Goal: Task Accomplishment & Management: Complete application form

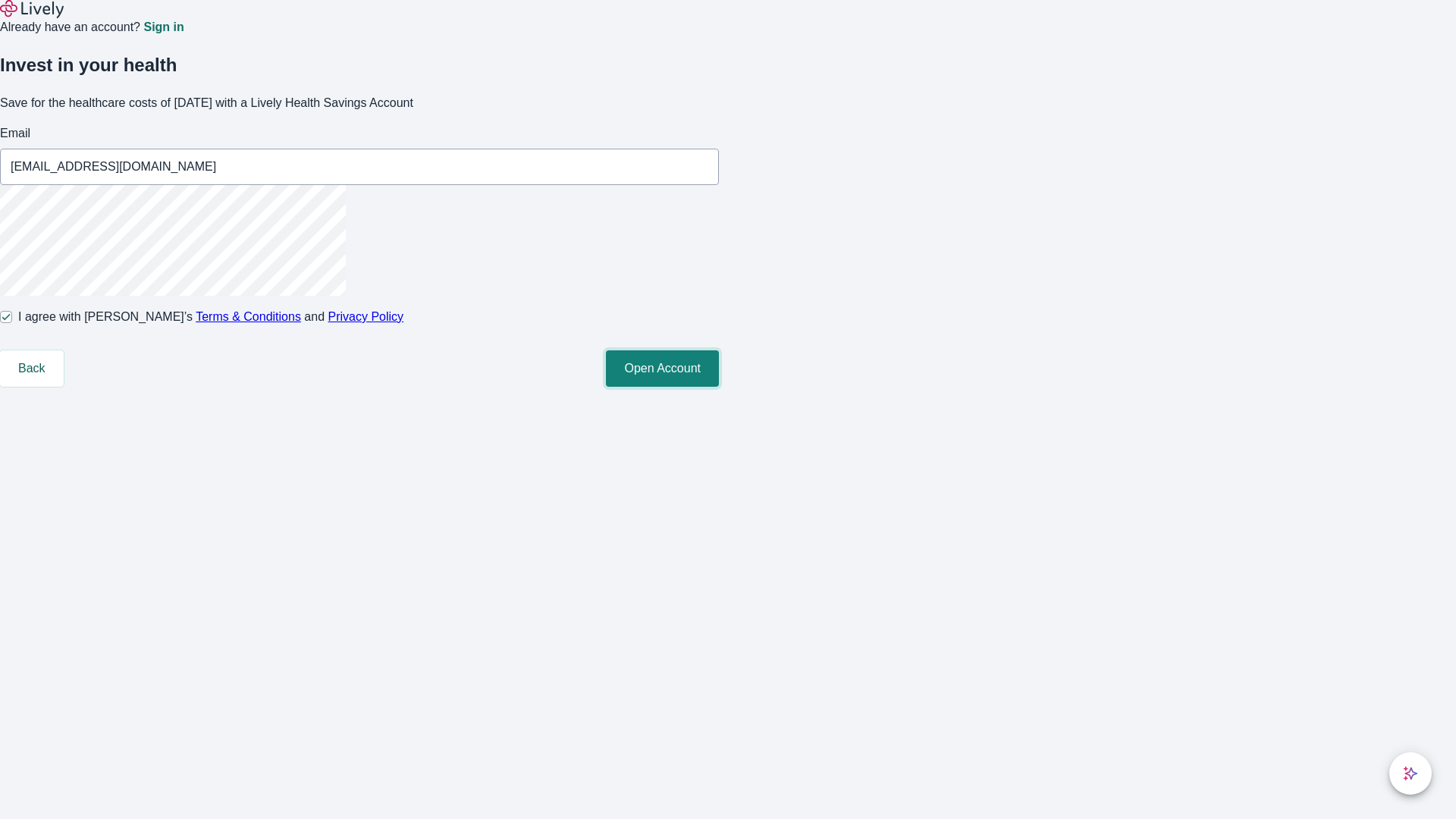
click at [719, 387] on button "Open Account" at bounding box center [662, 369] width 113 height 37
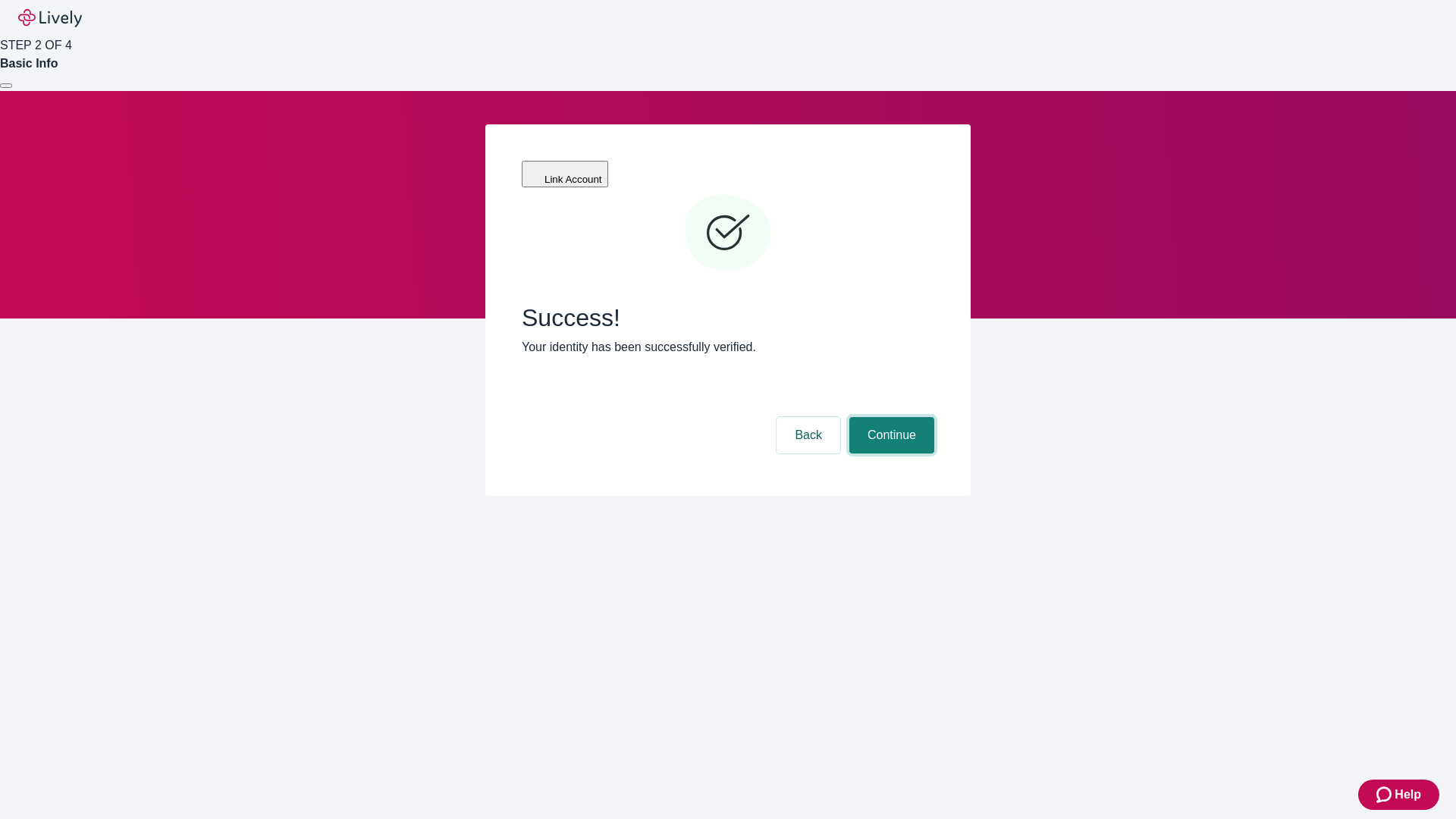
click at [890, 417] on button "Continue" at bounding box center [892, 435] width 85 height 37
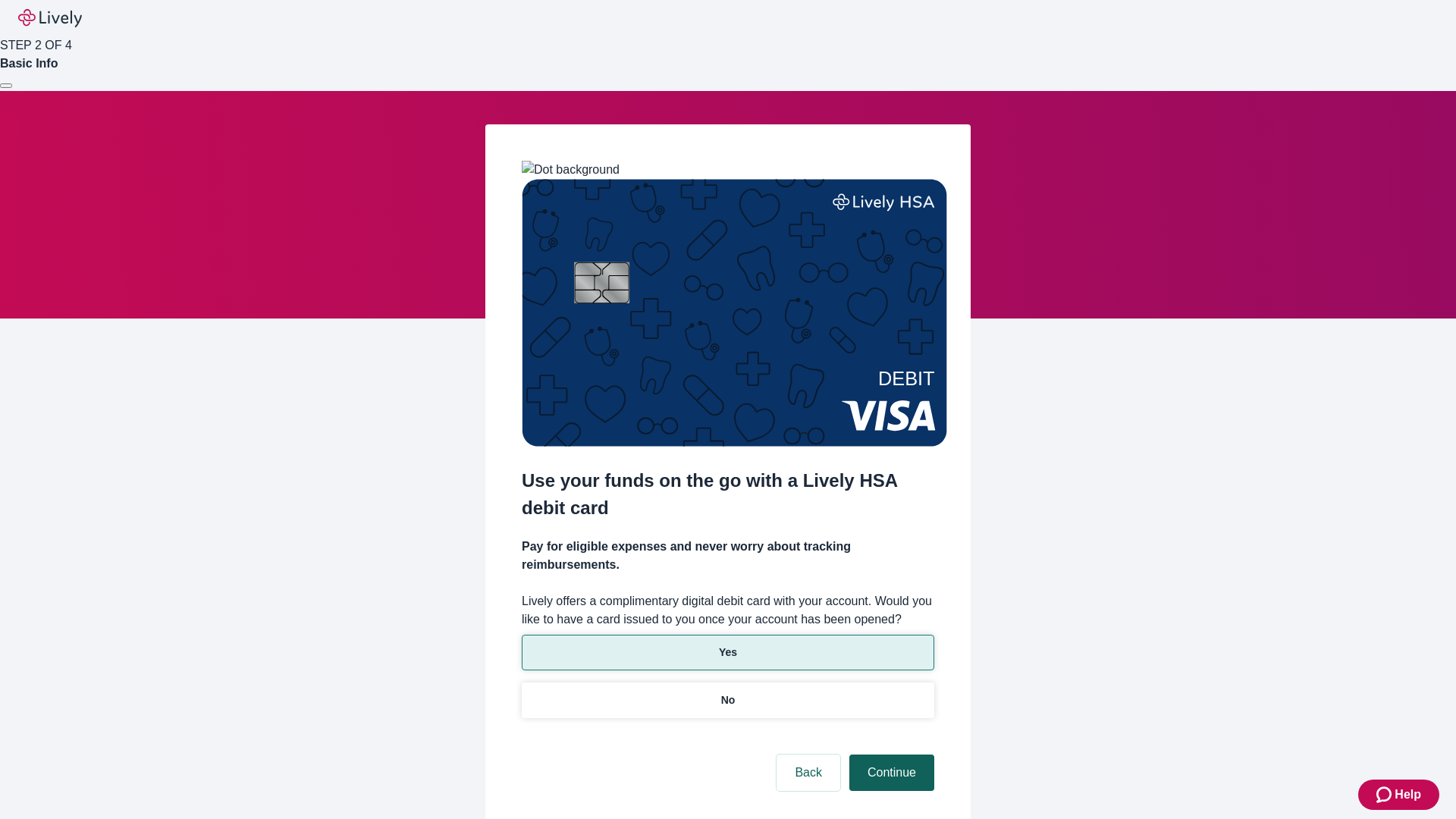
click at [727, 644] on p "Yes" at bounding box center [727, 652] width 18 height 16
click at [890, 754] on button "Continue" at bounding box center [892, 772] width 85 height 37
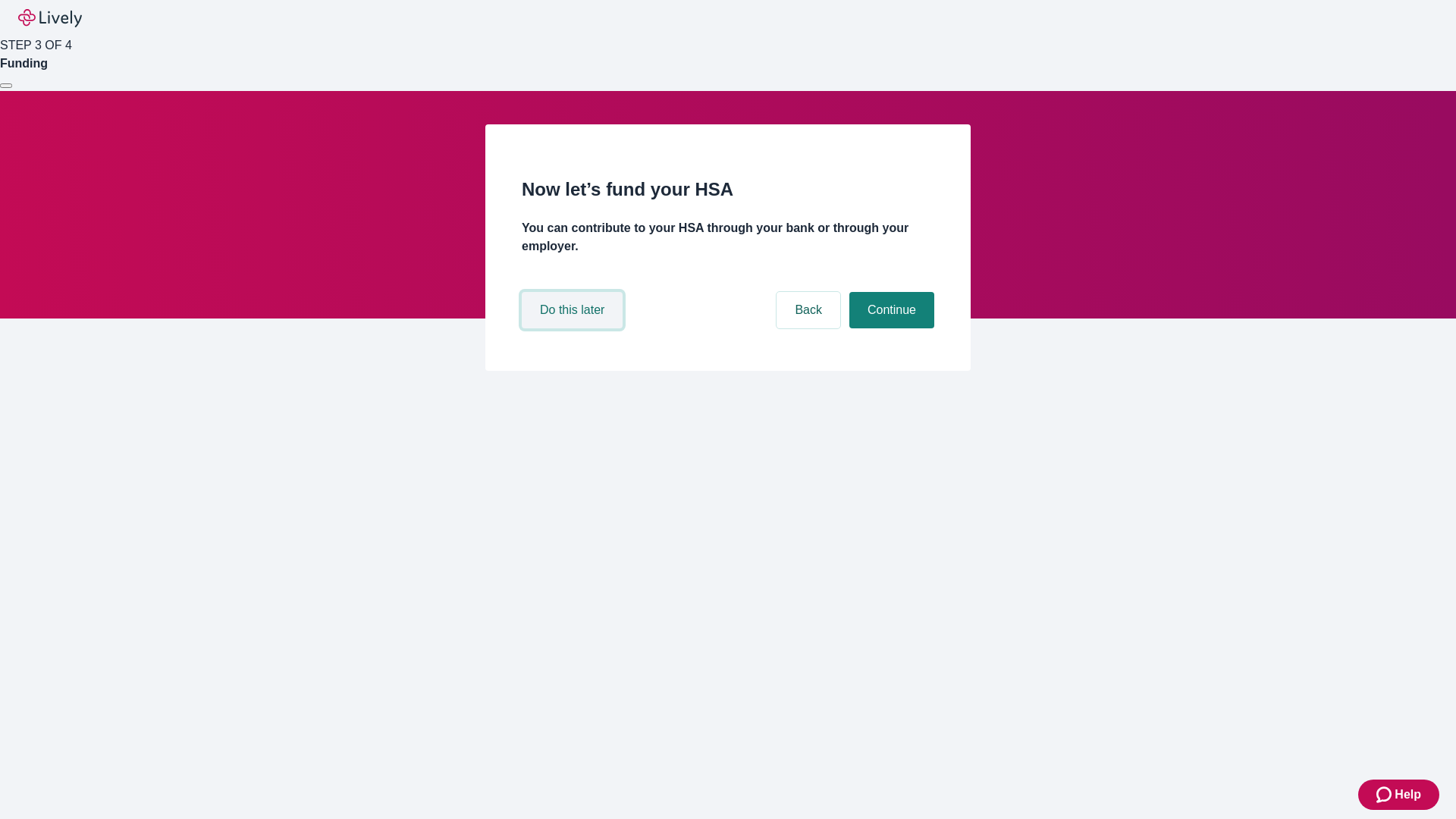
click at [574, 329] on button "Do this later" at bounding box center [572, 310] width 100 height 37
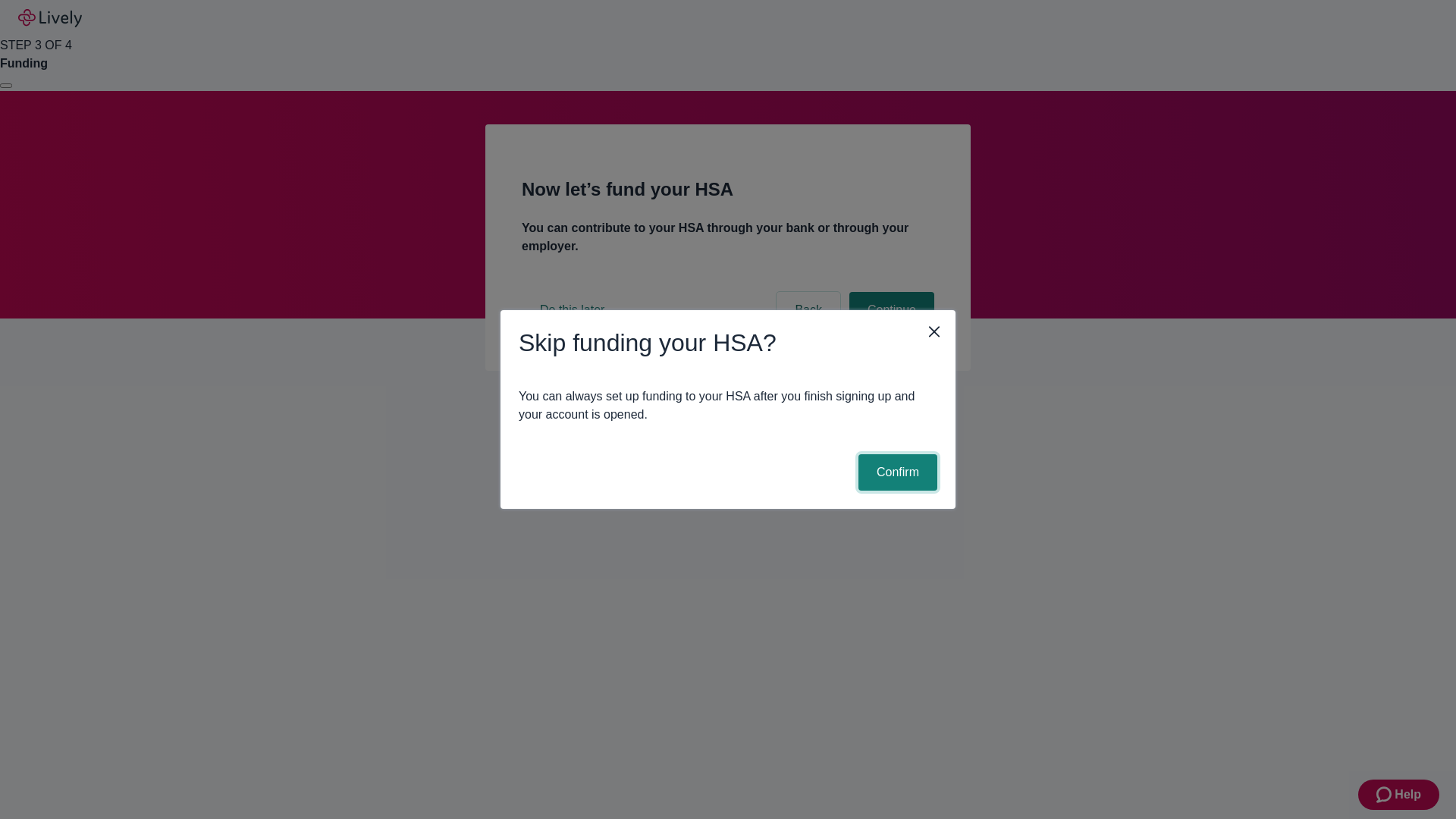
click at [896, 472] on button "Confirm" at bounding box center [897, 472] width 79 height 37
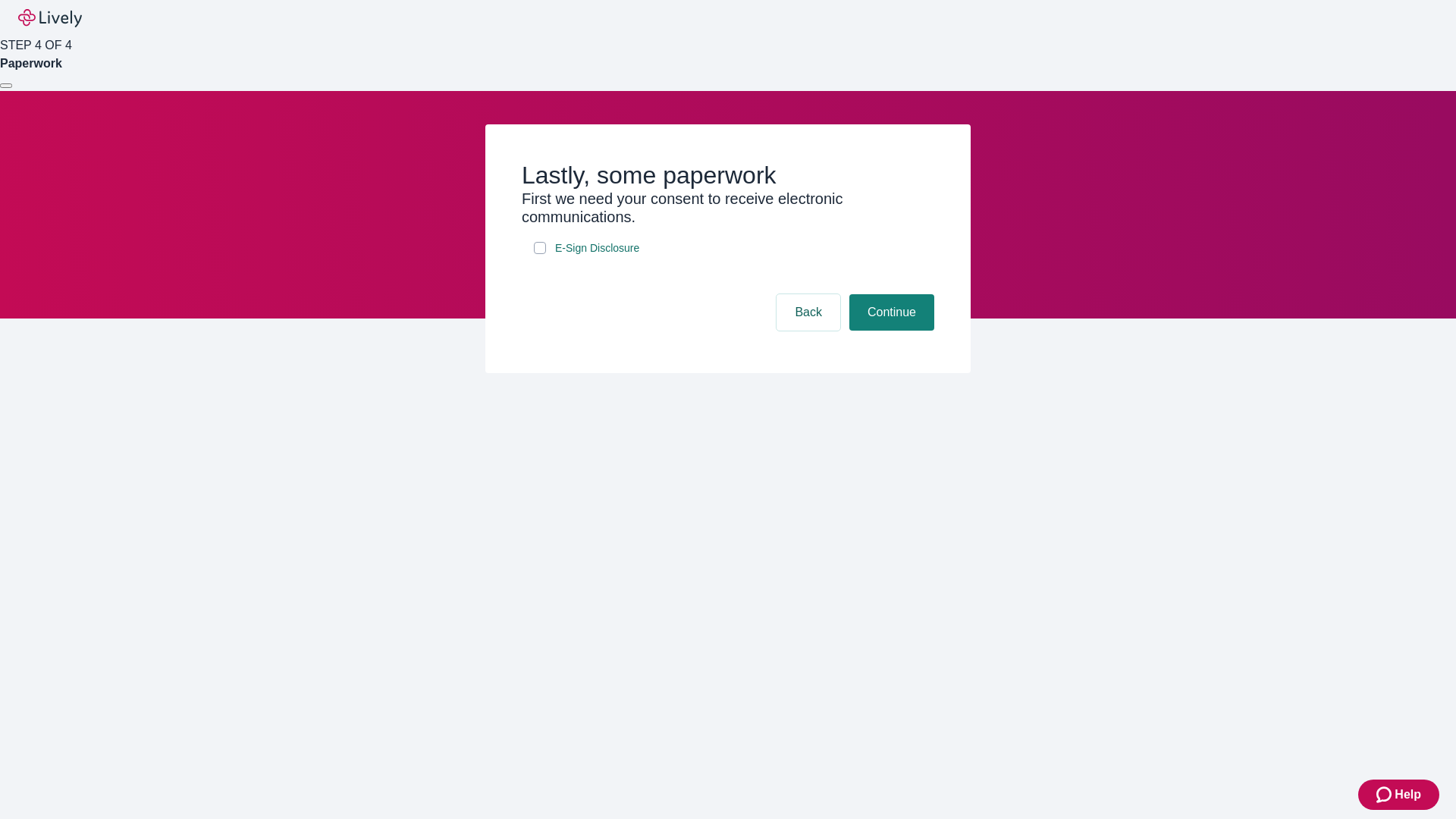
click at [540, 254] on input "E-Sign Disclosure" at bounding box center [540, 248] width 12 height 12
checkbox input "true"
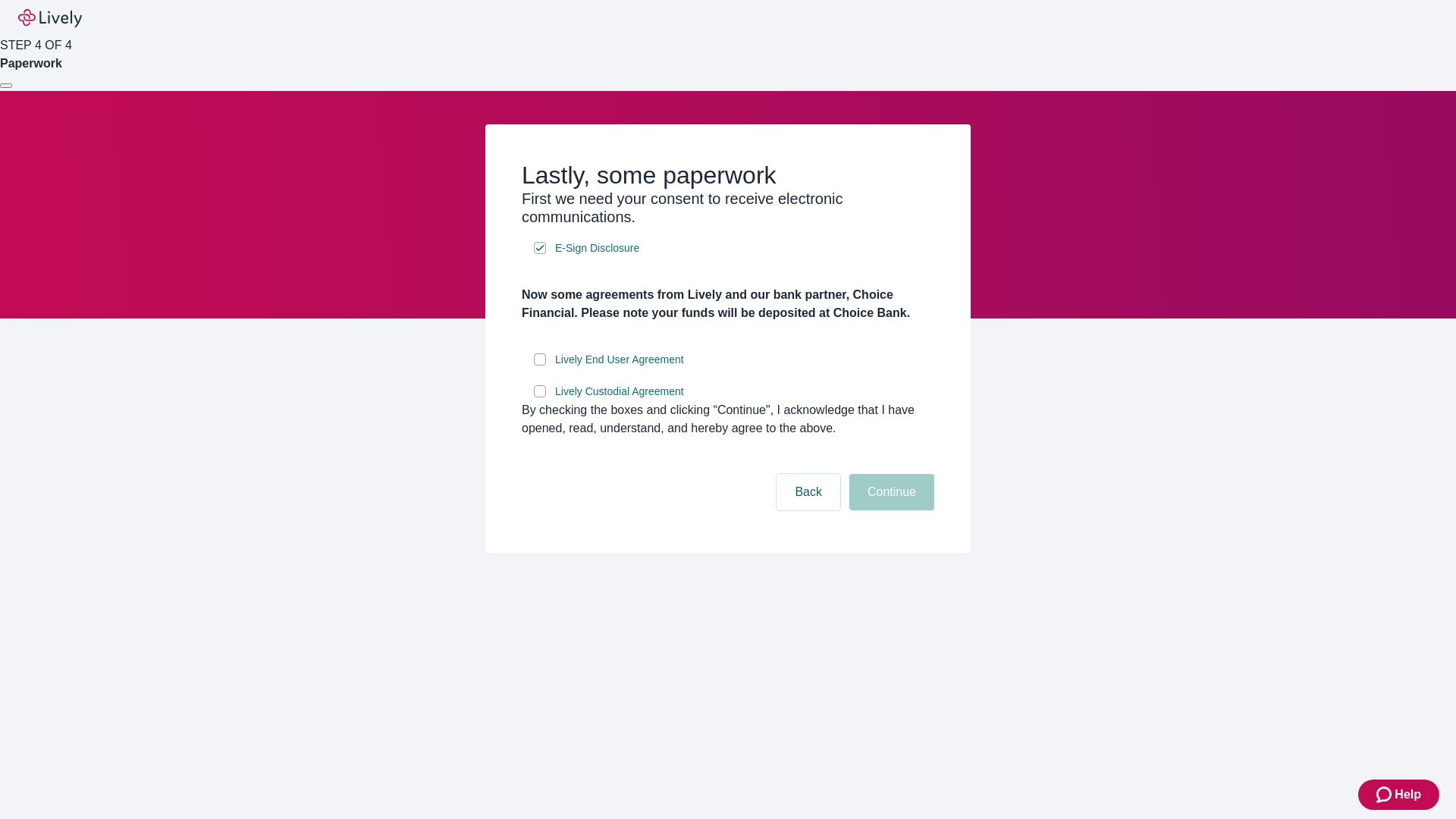
click at [540, 365] on input "Lively End User Agreement" at bounding box center [540, 359] width 12 height 12
checkbox input "true"
click at [540, 398] on input "Lively Custodial Agreement" at bounding box center [540, 392] width 12 height 12
checkbox input "true"
click at [890, 511] on button "Continue" at bounding box center [892, 492] width 85 height 37
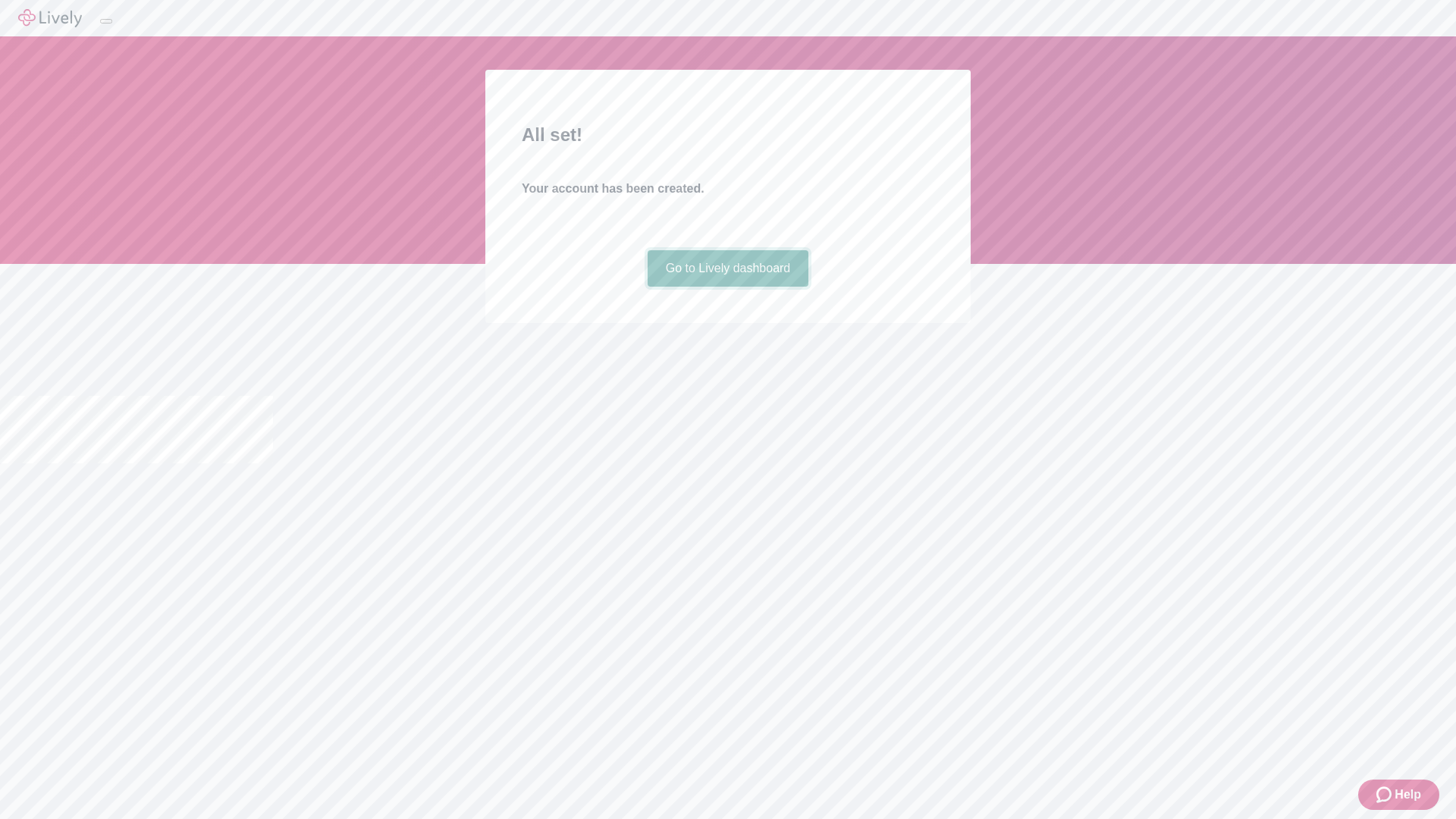
click at [727, 287] on link "Go to Lively dashboard" at bounding box center [729, 268] width 162 height 37
